Goal: Check status: Check status

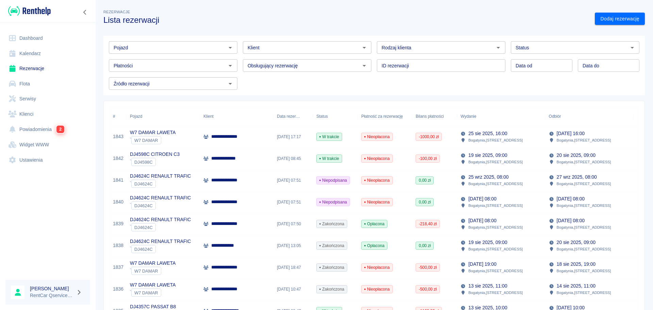
click at [202, 48] on input "Pojazd" at bounding box center [167, 47] width 113 height 8
click at [213, 67] on ul "PEUGEOT 308 - DJ4597C" at bounding box center [172, 62] width 127 height 17
click at [169, 61] on li "PEUGEOT 308 - DJ4597C" at bounding box center [172, 61] width 127 height 11
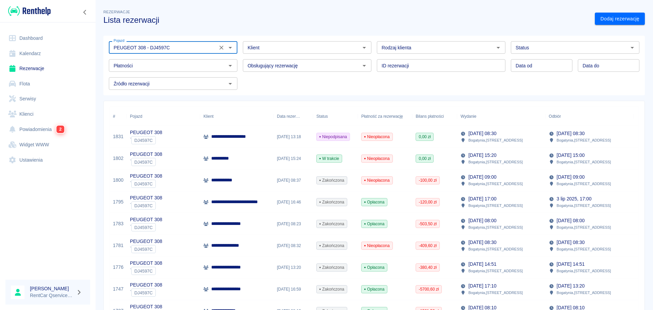
type input "PEUGEOT 308 - DJ4597C"
click at [295, 135] on div "[DATE] 13:18" at bounding box center [292, 137] width 39 height 22
click at [478, 89] on div "Pojazd PEUGEOT 308 - DJ4597C Pojazd Klient Klient Rodzaj klienta Rodzaj klienta…" at bounding box center [371, 63] width 536 height 54
click at [247, 137] on p "**********" at bounding box center [242, 136] width 63 height 7
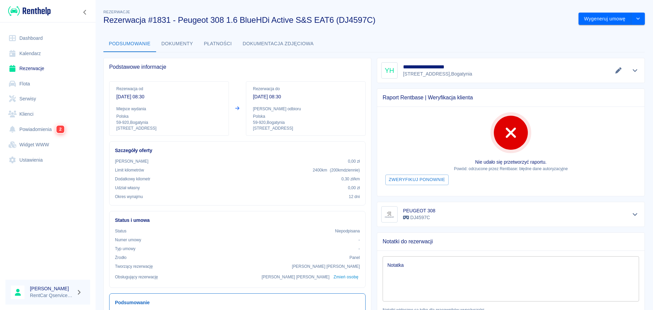
click at [170, 43] on button "Dokumenty" at bounding box center [177, 44] width 42 height 16
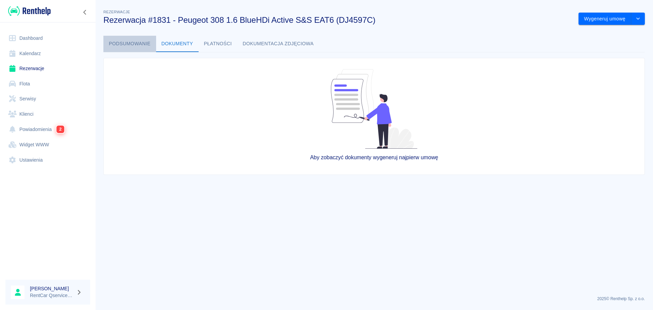
click at [131, 43] on button "Podsumowanie" at bounding box center [129, 44] width 53 height 16
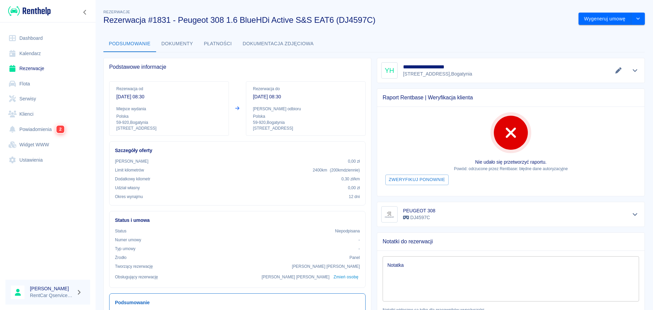
click at [403, 235] on div "Notatki do rezerwacji" at bounding box center [510, 242] width 267 height 18
